Goal: Task Accomplishment & Management: Manage account settings

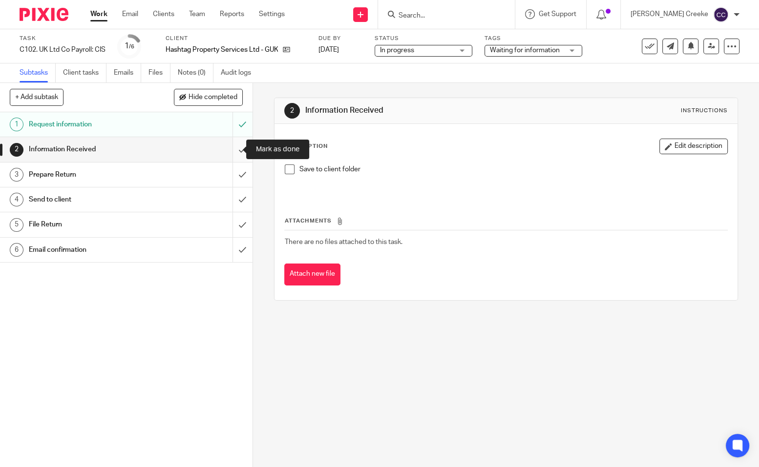
click at [234, 149] on input "submit" at bounding box center [126, 149] width 253 height 24
click at [234, 178] on input "submit" at bounding box center [126, 175] width 253 height 24
click at [237, 203] on input "submit" at bounding box center [126, 200] width 253 height 24
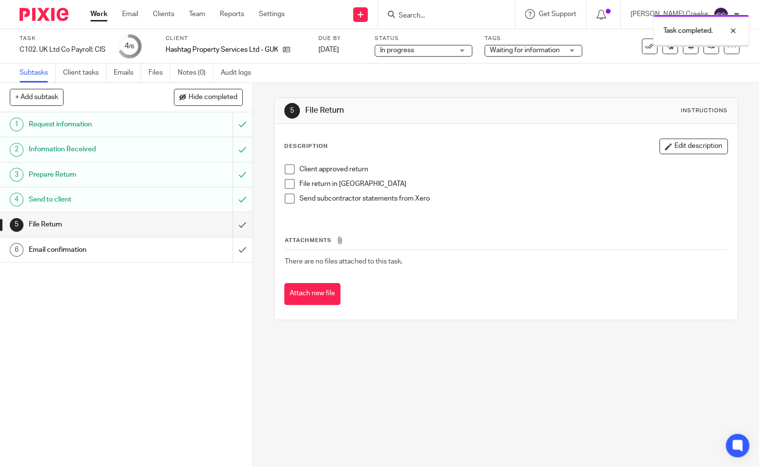
click at [525, 48] on span "Waiting for information" at bounding box center [525, 50] width 70 height 7
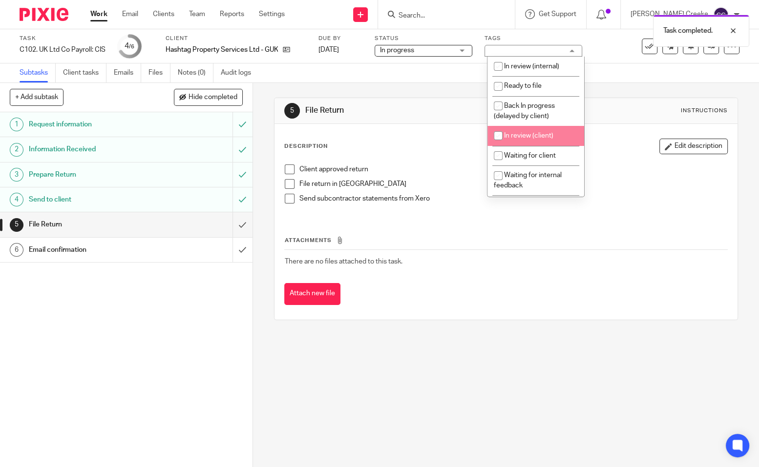
click at [548, 129] on li "In review (client)" at bounding box center [535, 136] width 97 height 20
checkbox input "true"
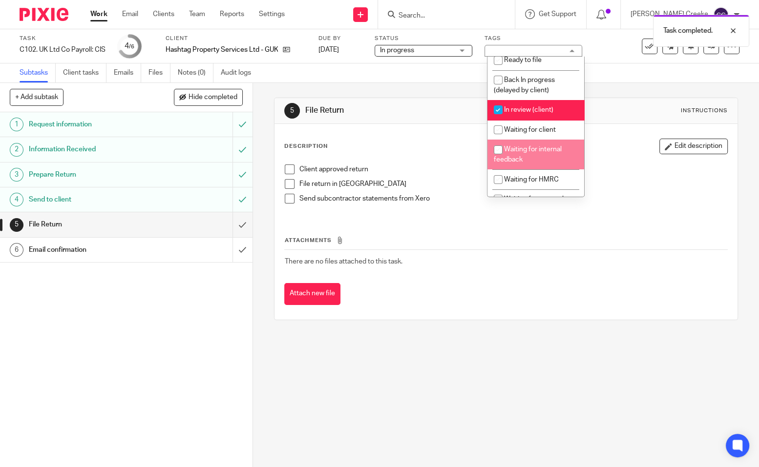
scroll to position [108, 0]
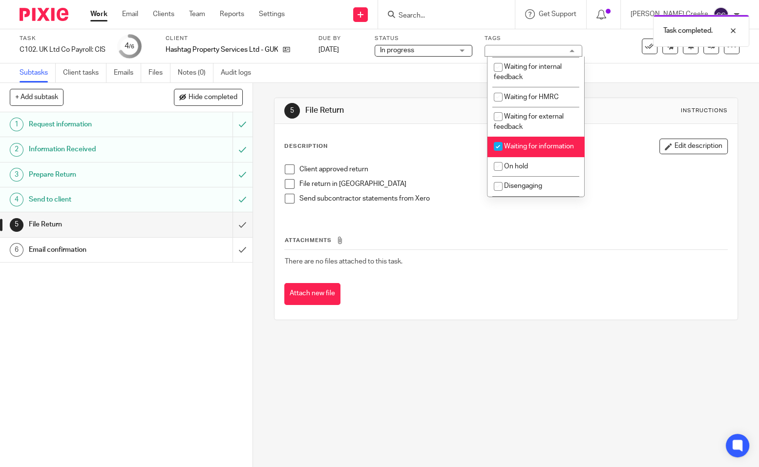
click at [543, 147] on li "Waiting for information" at bounding box center [535, 147] width 97 height 20
checkbox input "false"
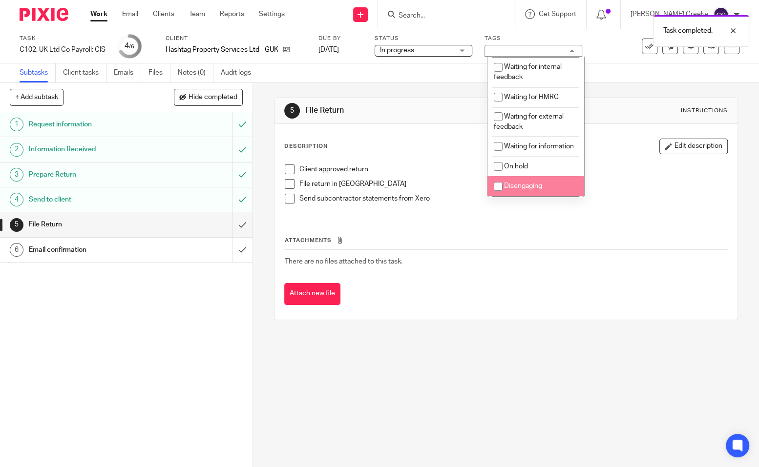
drag, startPoint x: 503, startPoint y: 314, endPoint x: 433, endPoint y: 228, distance: 111.4
click at [503, 313] on div "Description Edit description Client approved return File return in Xero Send su…" at bounding box center [505, 222] width 463 height 196
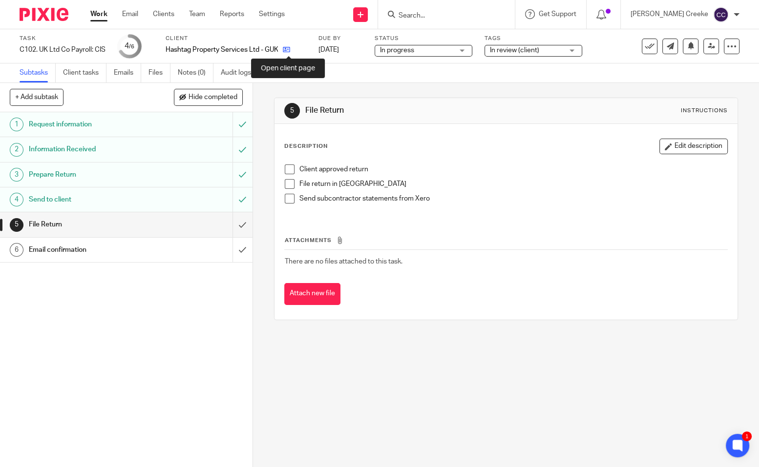
click at [289, 50] on icon at bounding box center [286, 49] width 7 height 7
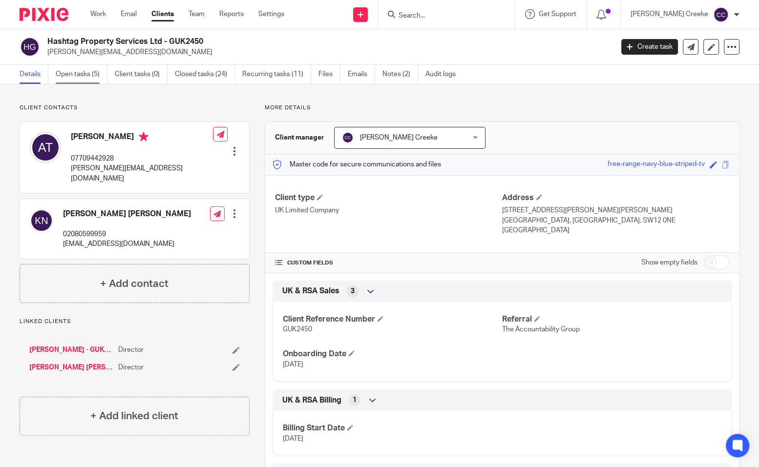
click at [87, 75] on link "Open tasks (5)" at bounding box center [82, 74] width 52 height 19
